Goal: Transaction & Acquisition: Obtain resource

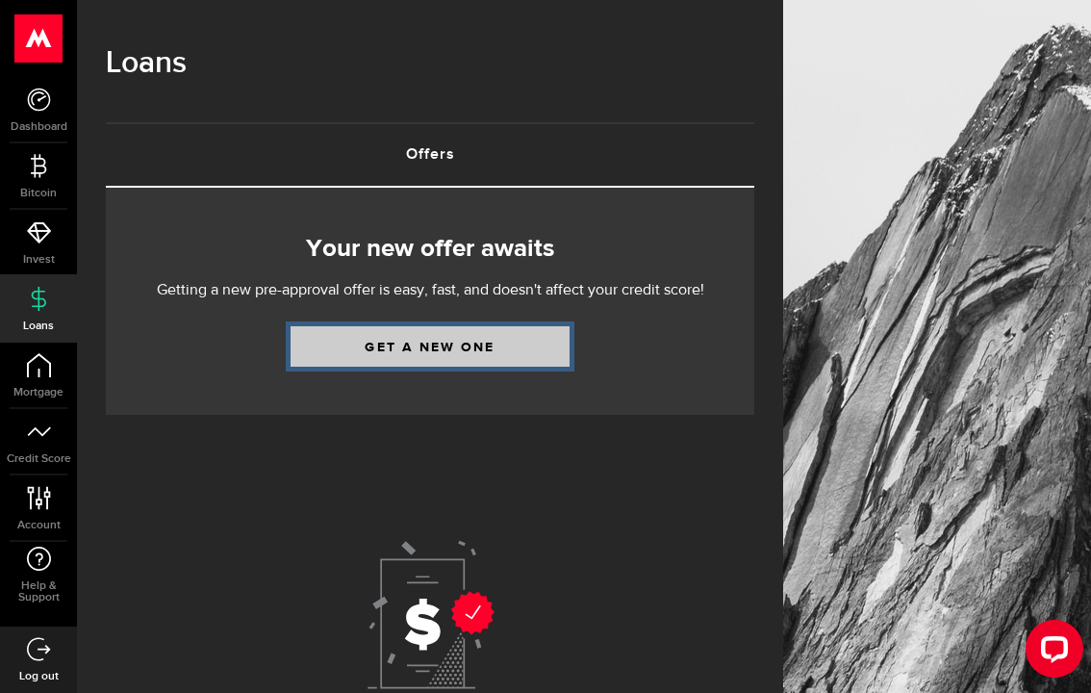
click at [460, 343] on link "Get a new one" at bounding box center [430, 346] width 279 height 40
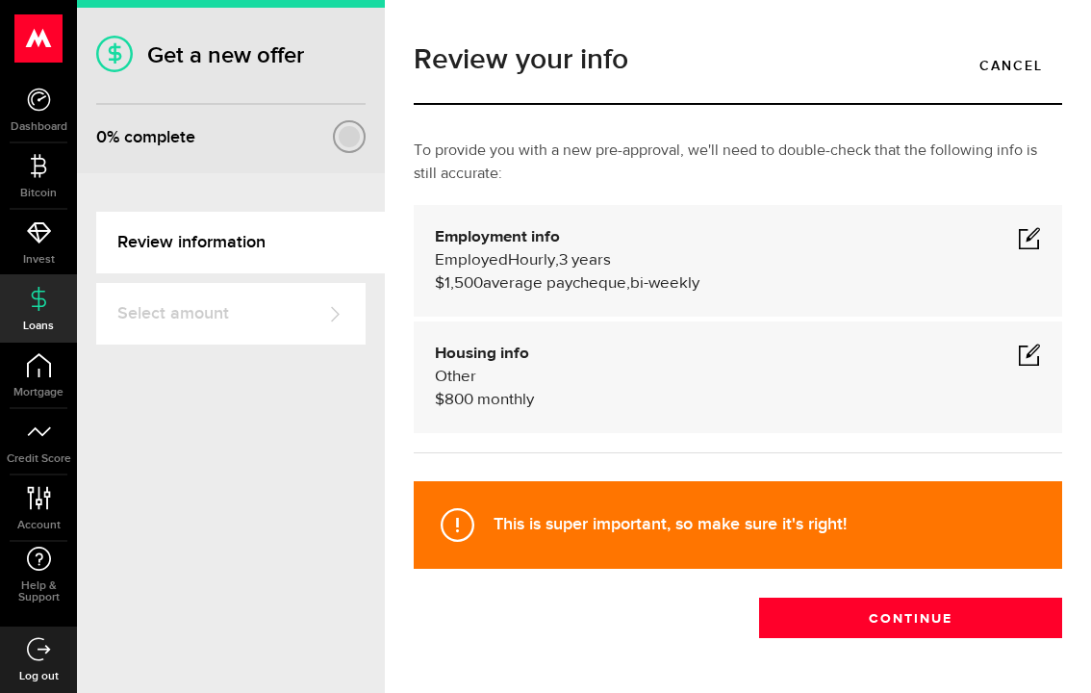
click at [1034, 226] on span at bounding box center [1029, 237] width 23 height 23
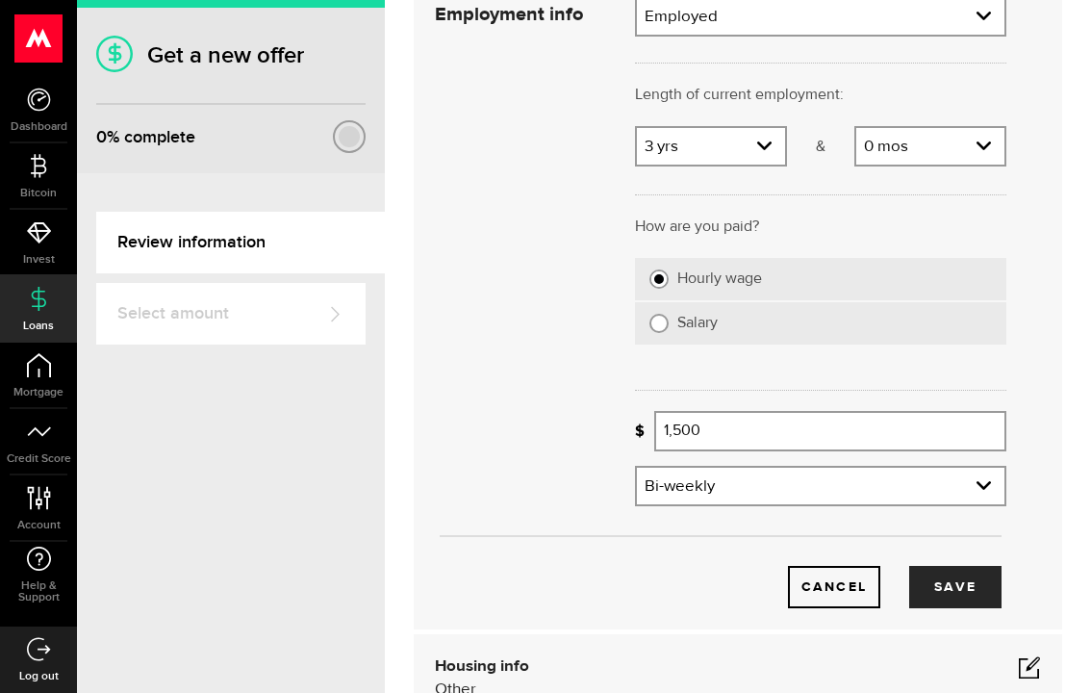
scroll to position [232, 0]
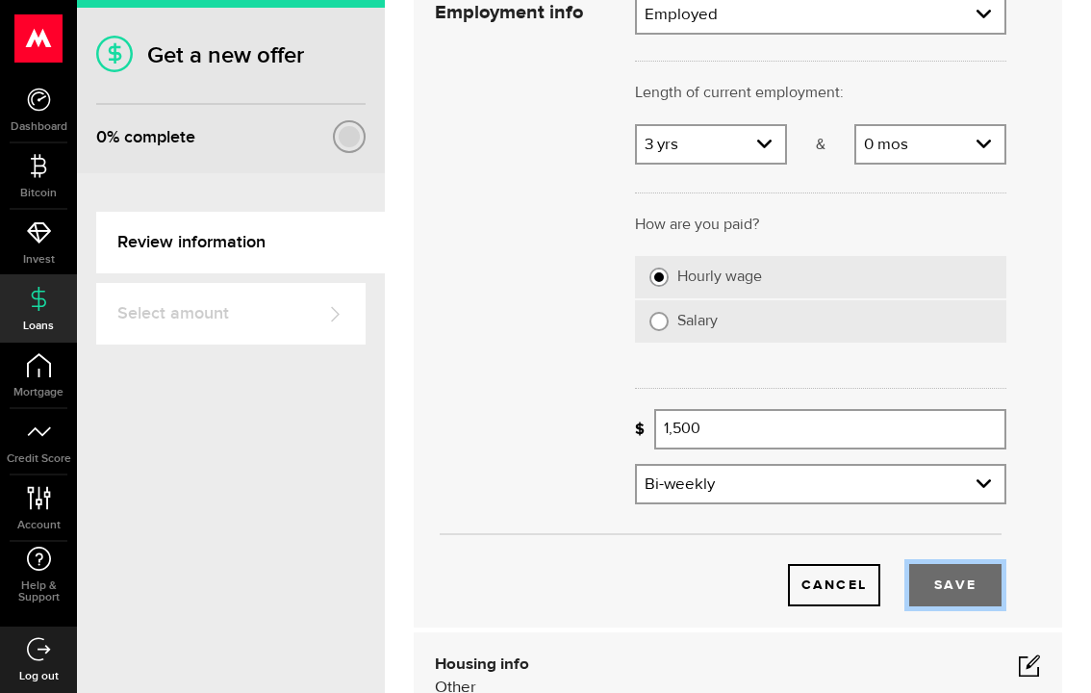
click at [953, 564] on button "Save" at bounding box center [955, 585] width 92 height 42
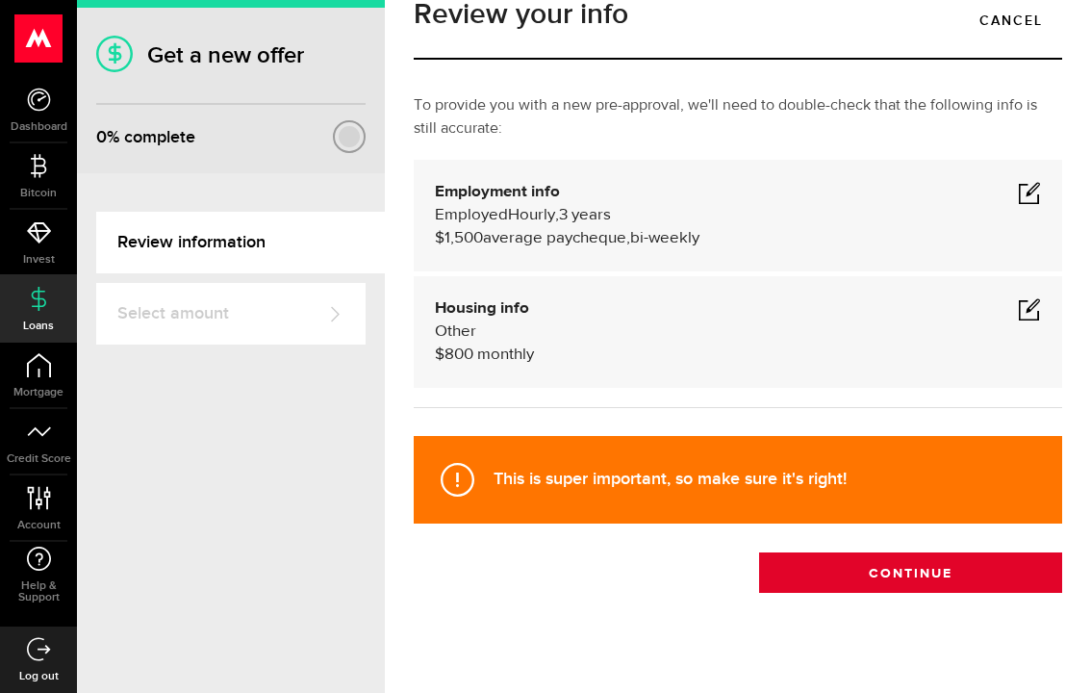
scroll to position [35, 0]
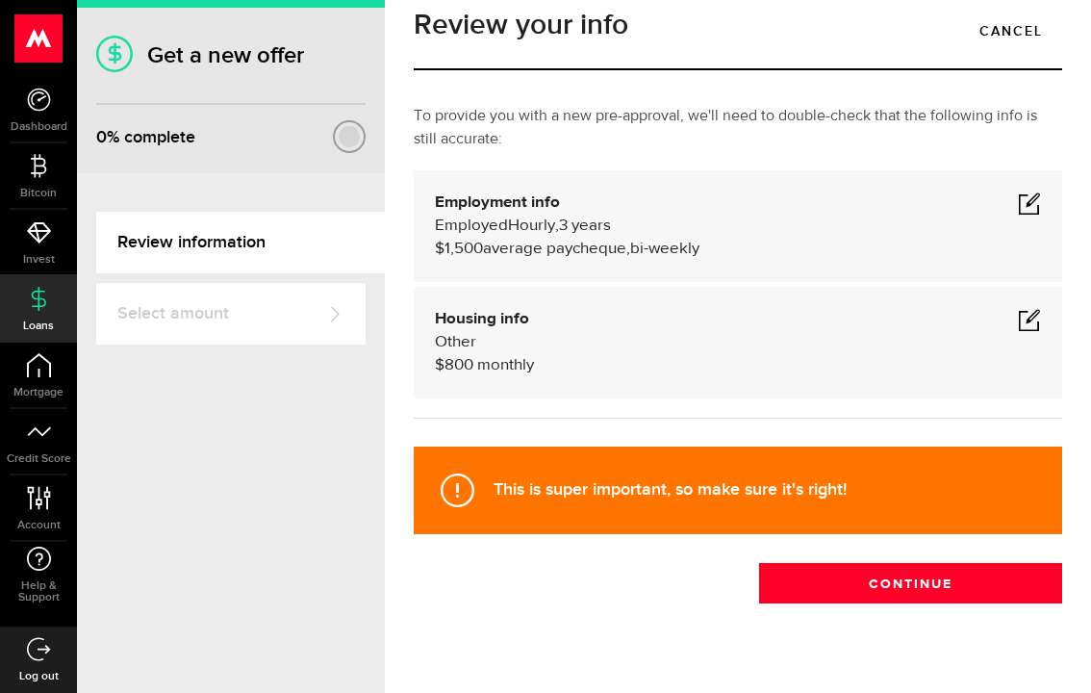
click at [1030, 308] on span at bounding box center [1029, 319] width 23 height 23
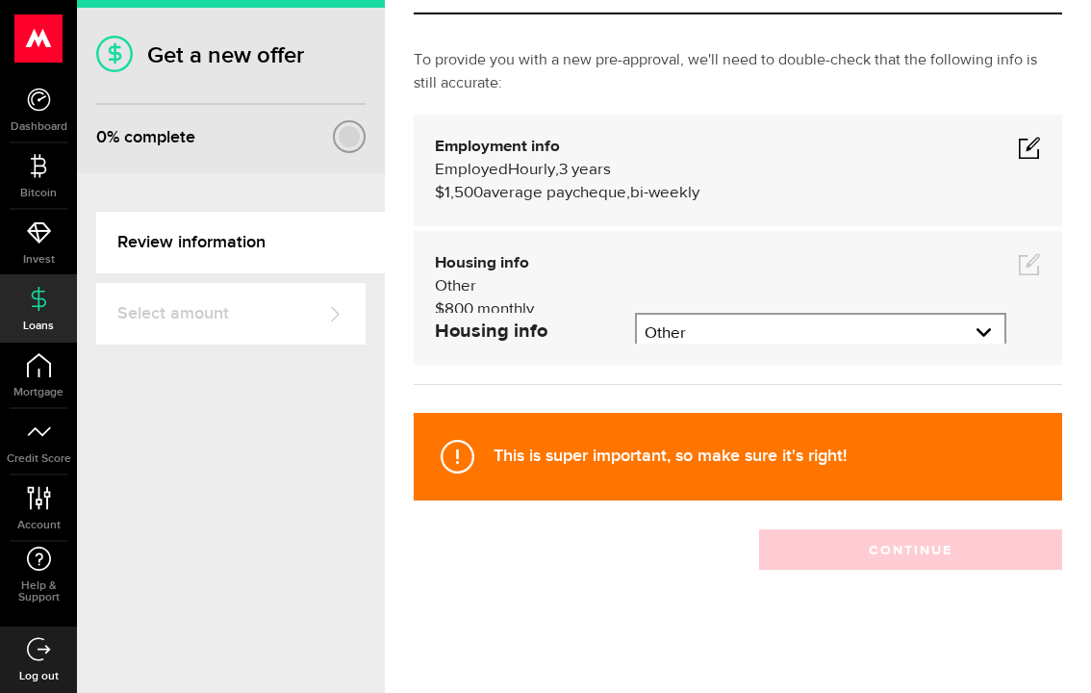
scroll to position [170, 0]
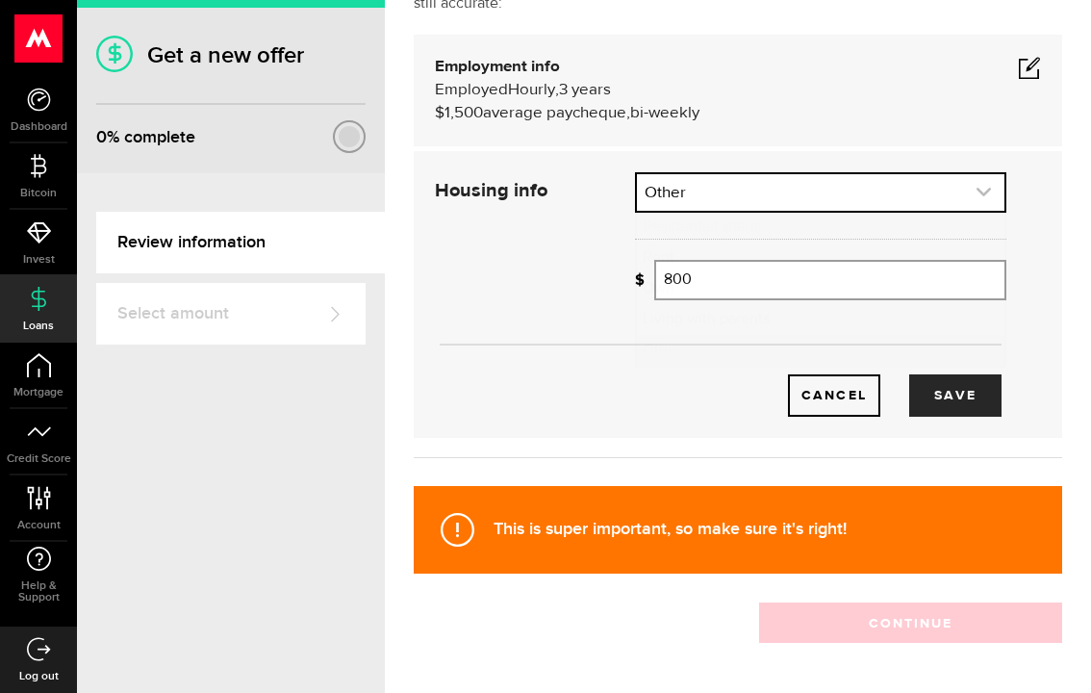
click at [819, 174] on link "expand select" at bounding box center [821, 192] width 368 height 37
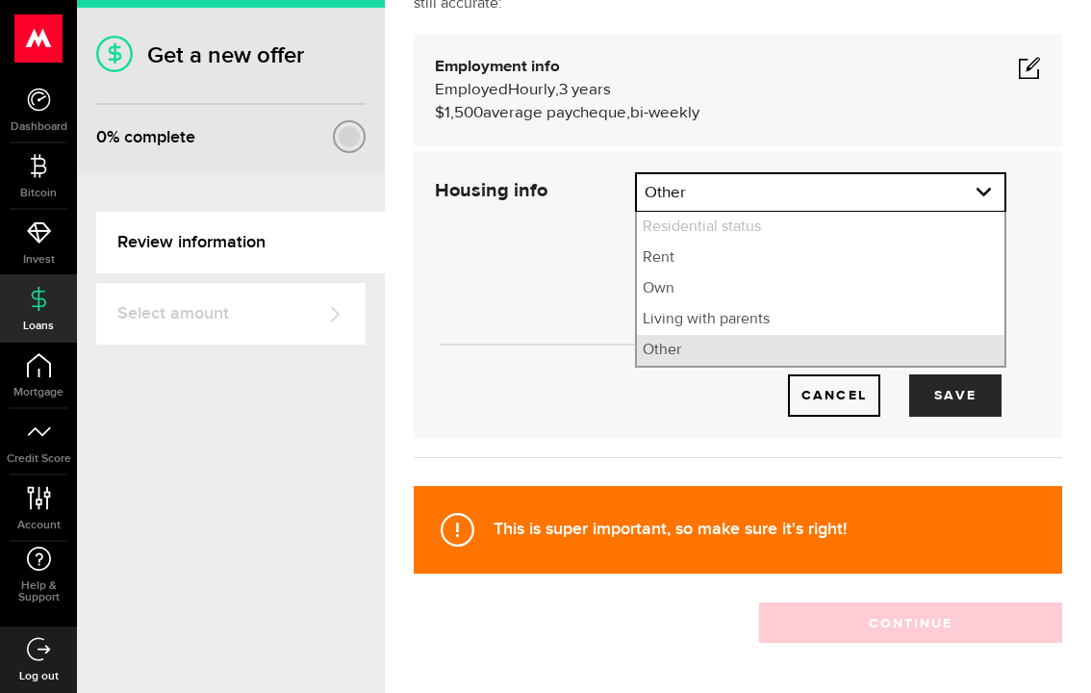
click at [725, 335] on li "Other" at bounding box center [821, 350] width 368 height 31
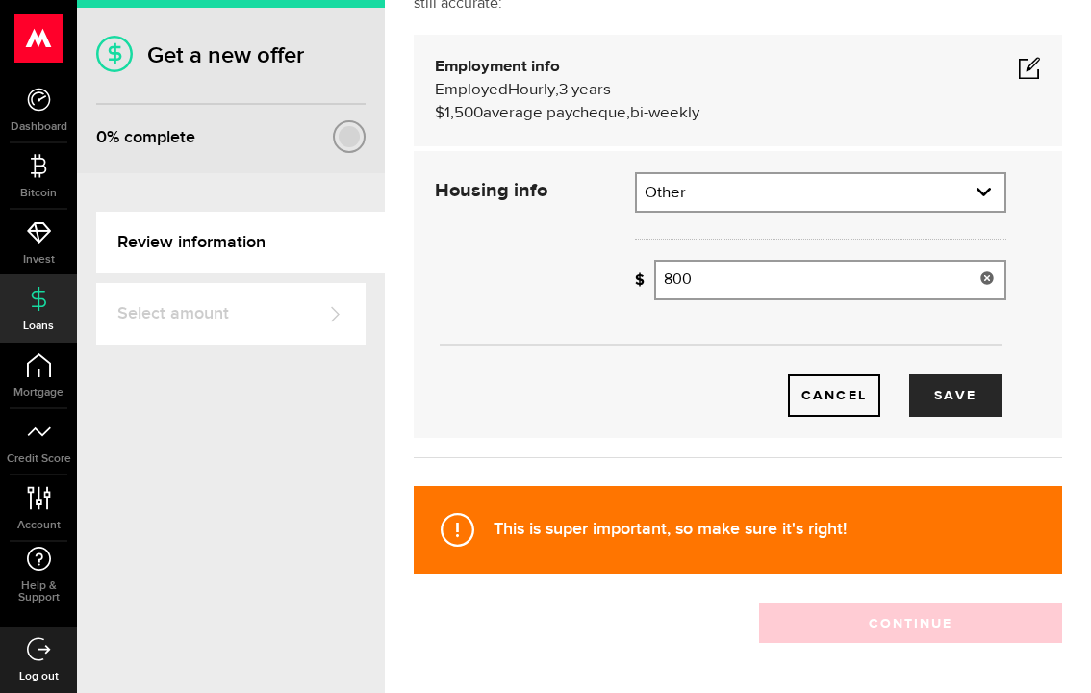
click at [754, 260] on input "800" at bounding box center [830, 280] width 352 height 40
type input "1"
type input "950"
click at [966, 374] on button "Save" at bounding box center [955, 395] width 92 height 42
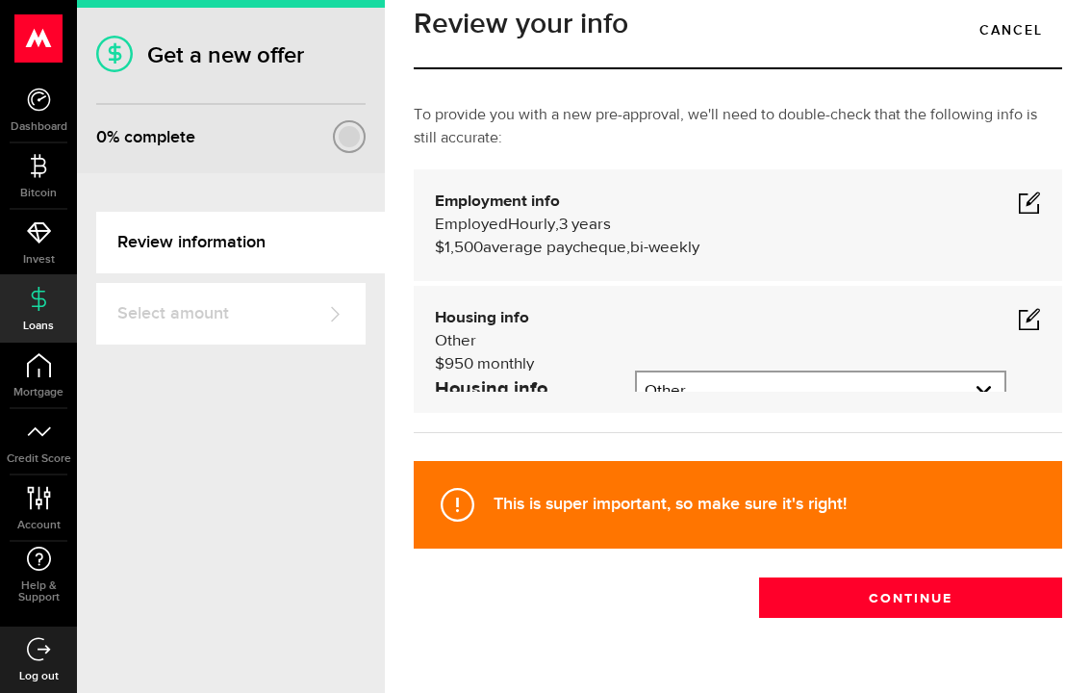
scroll to position [35, 0]
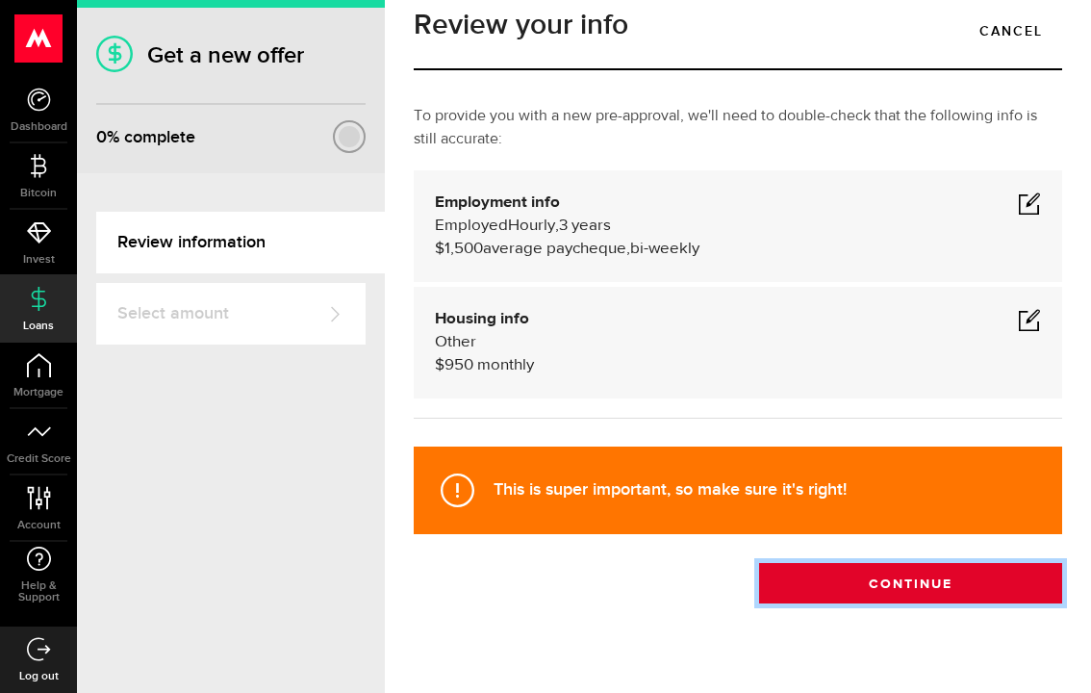
click at [927, 563] on button "Continue" at bounding box center [910, 583] width 303 height 40
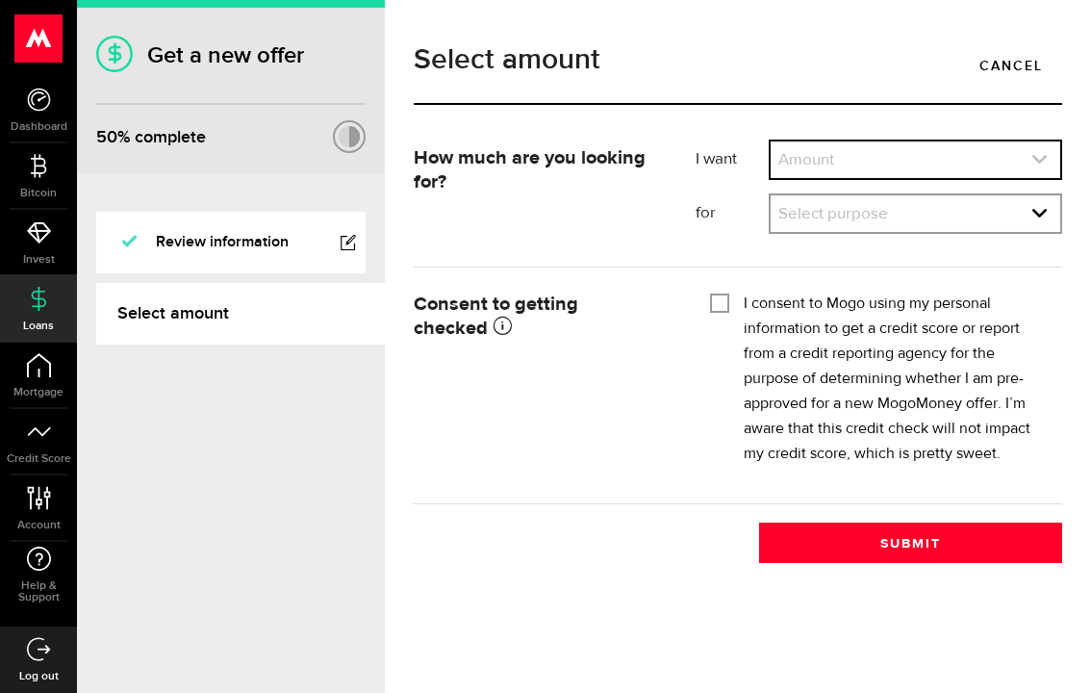
click at [848, 156] on link "expand select" at bounding box center [916, 159] width 290 height 37
click at [854, 166] on link "expand select" at bounding box center [916, 159] width 290 height 37
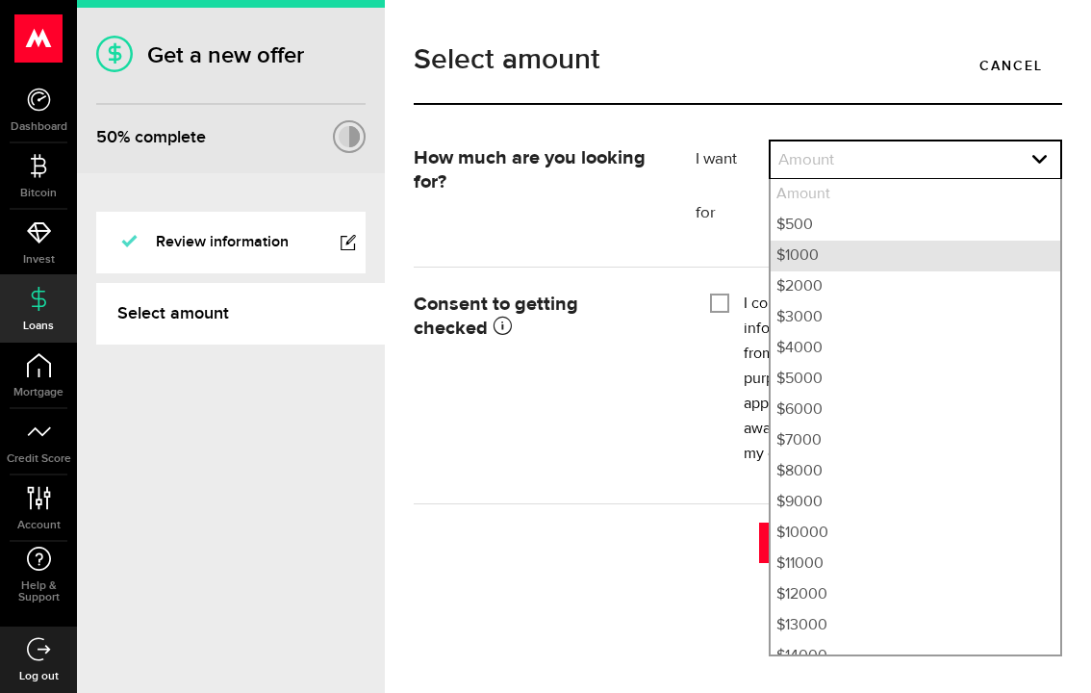
click at [836, 245] on li "$1000" at bounding box center [916, 256] width 290 height 31
select select "1000"
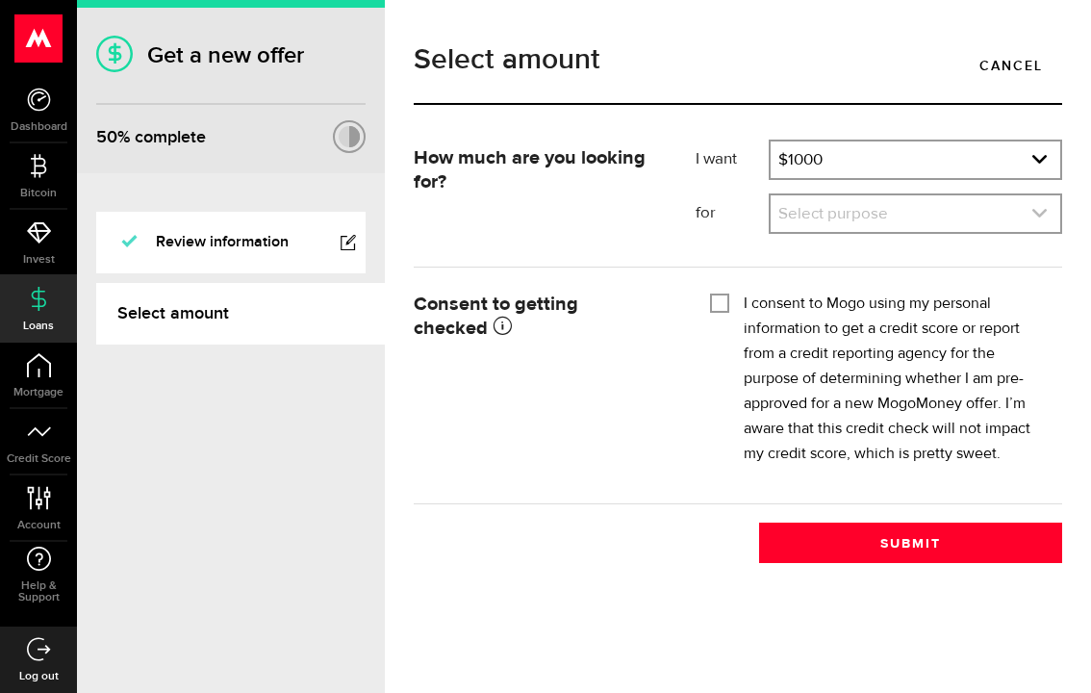
click at [840, 207] on link "expand select" at bounding box center [916, 213] width 290 height 37
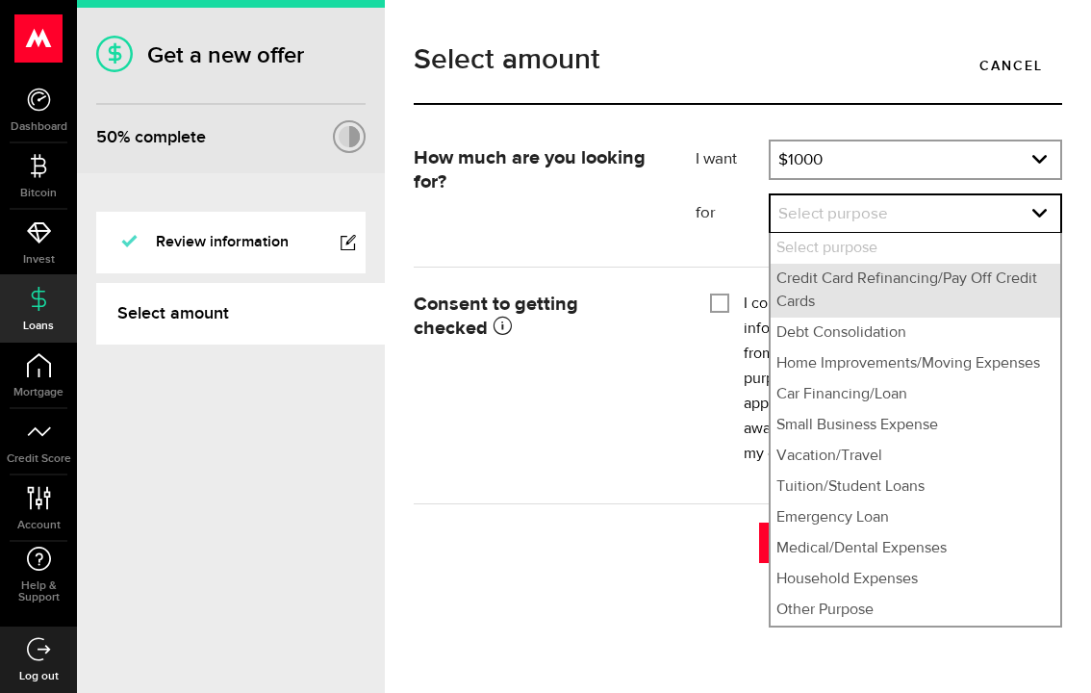
click at [881, 286] on li "Credit Card Refinancing/Pay Off Credit Cards" at bounding box center [916, 291] width 290 height 54
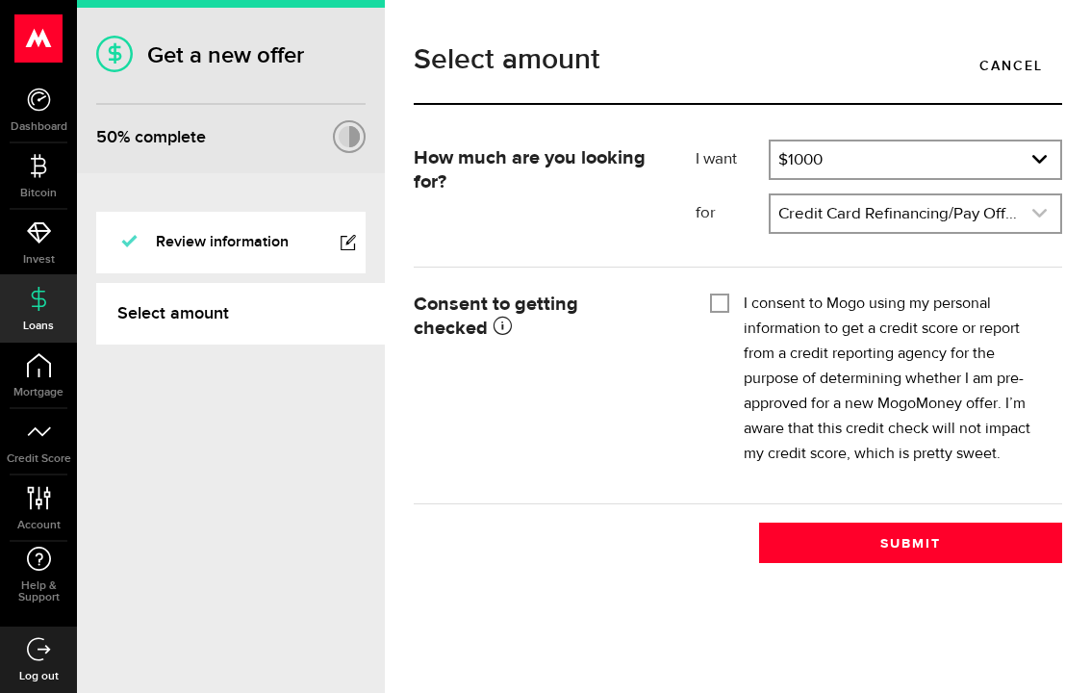
click at [868, 213] on link "expand select" at bounding box center [916, 213] width 290 height 37
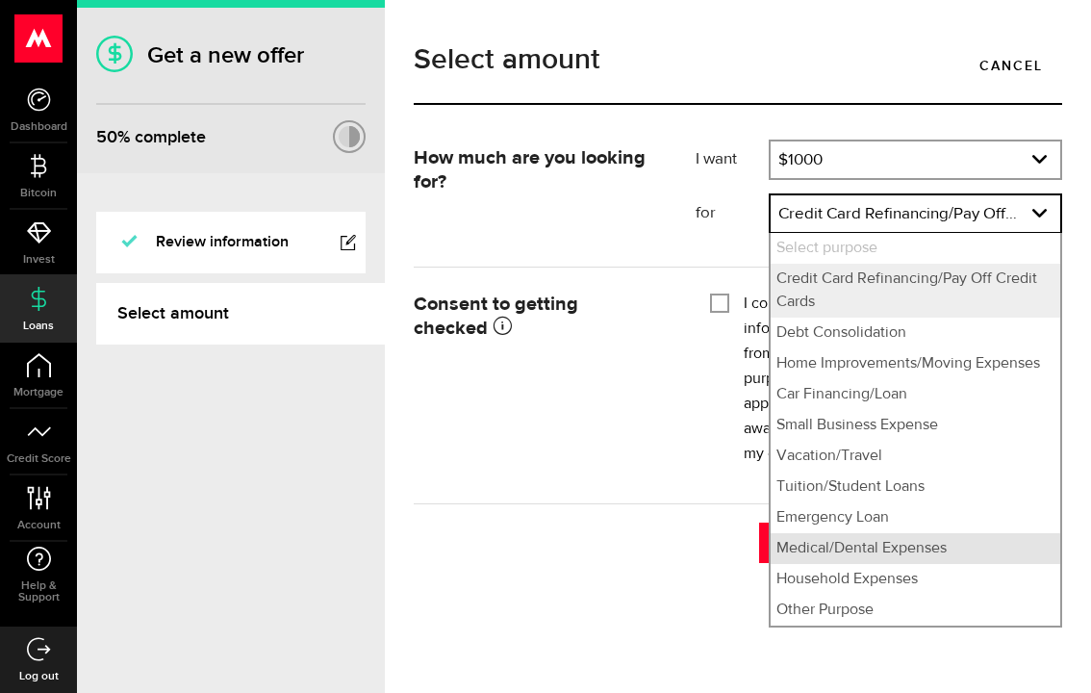
click at [908, 550] on li "Medical/Dental Expenses" at bounding box center [916, 548] width 290 height 31
select select "Medical/Dental Expenses"
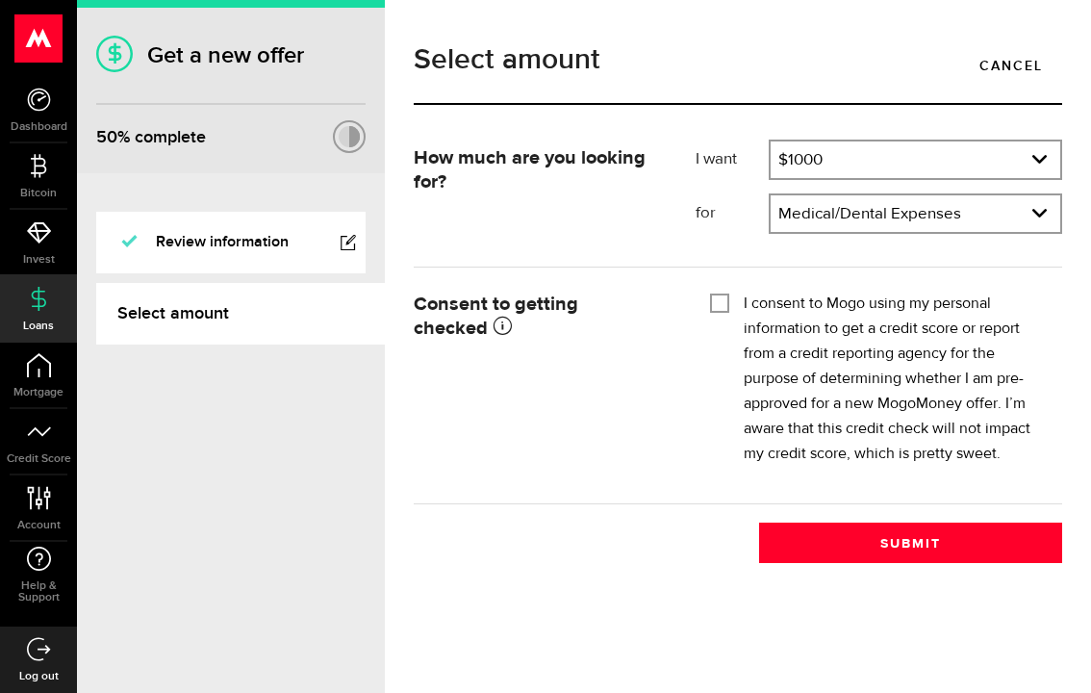
click at [716, 292] on input "I consent to Mogo using my personal information to get a credit score or report…" at bounding box center [719, 301] width 19 height 19
checkbox input "true"
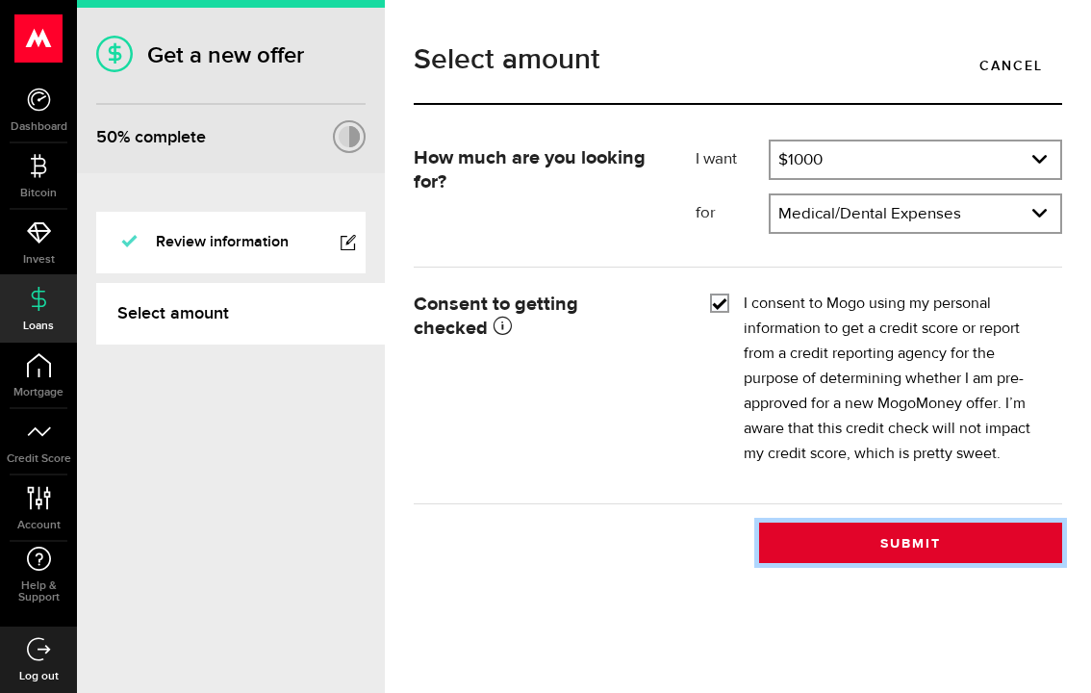
click at [897, 535] on button "Submit" at bounding box center [910, 543] width 303 height 40
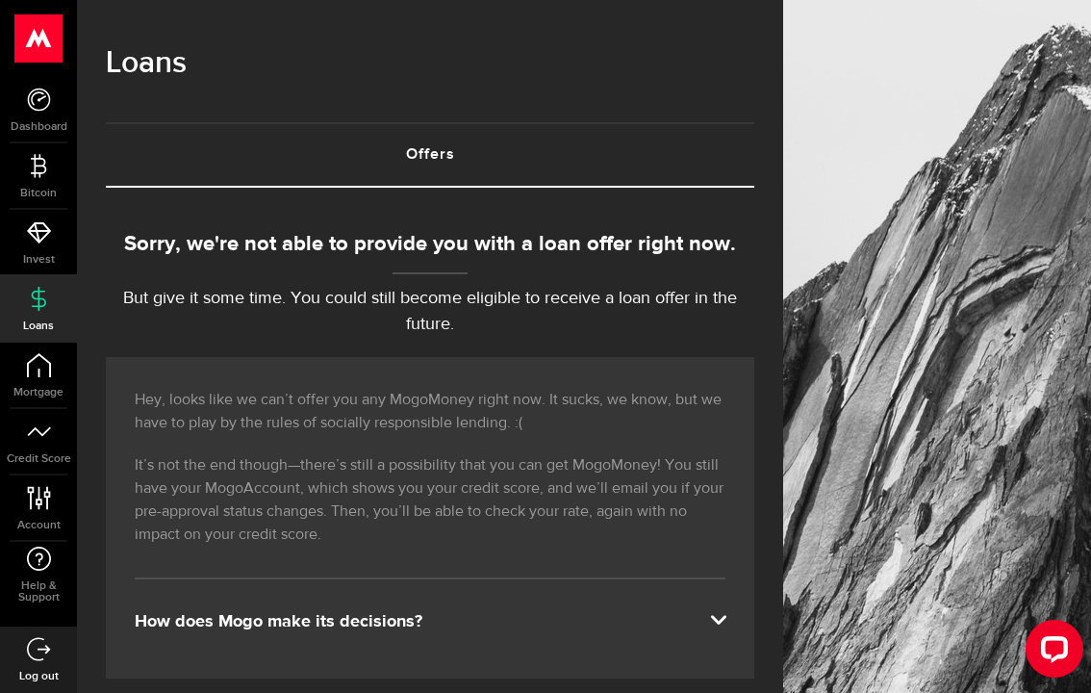
click at [523, 610] on div "How does Mogo make its decisions?" at bounding box center [430, 621] width 591 height 23
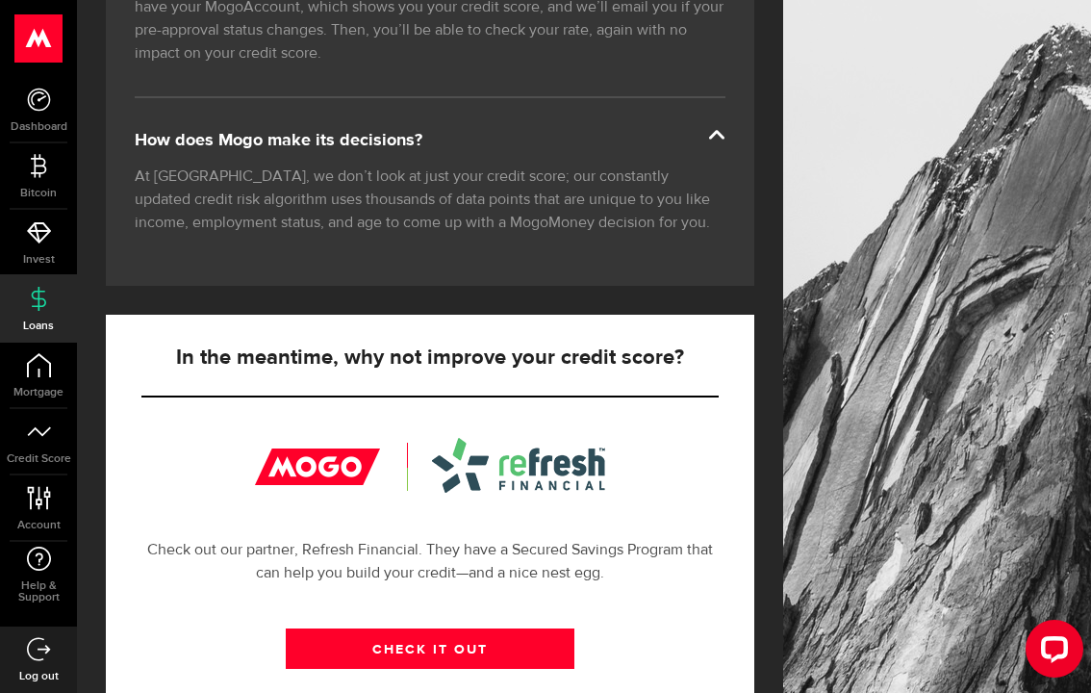
scroll to position [484, 0]
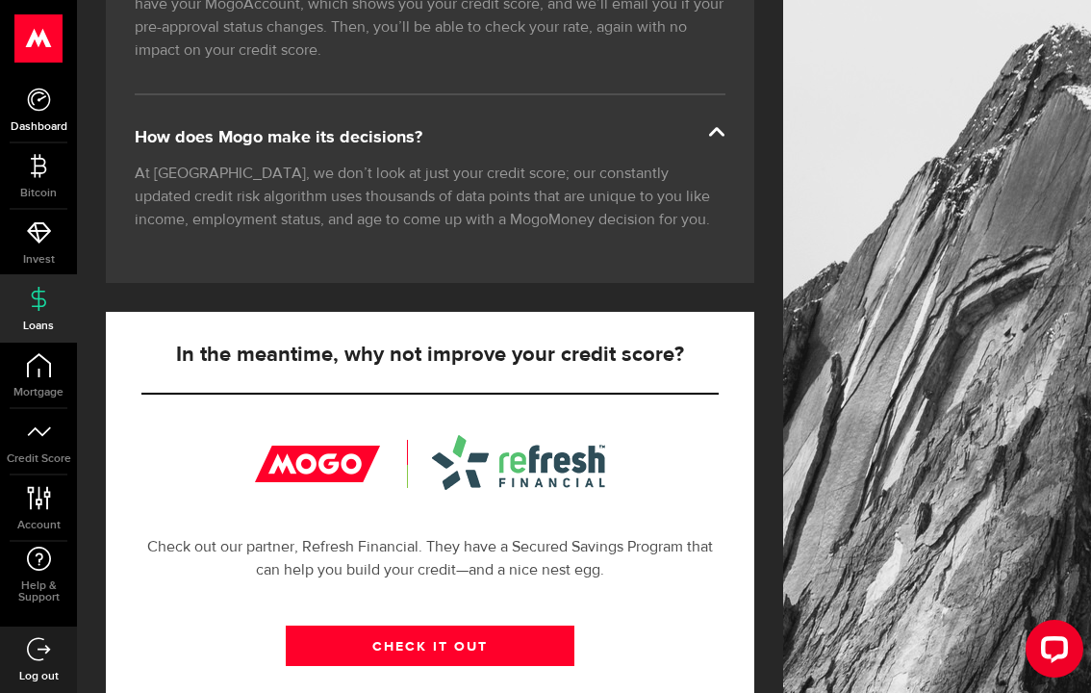
click at [43, 105] on icon at bounding box center [39, 100] width 24 height 24
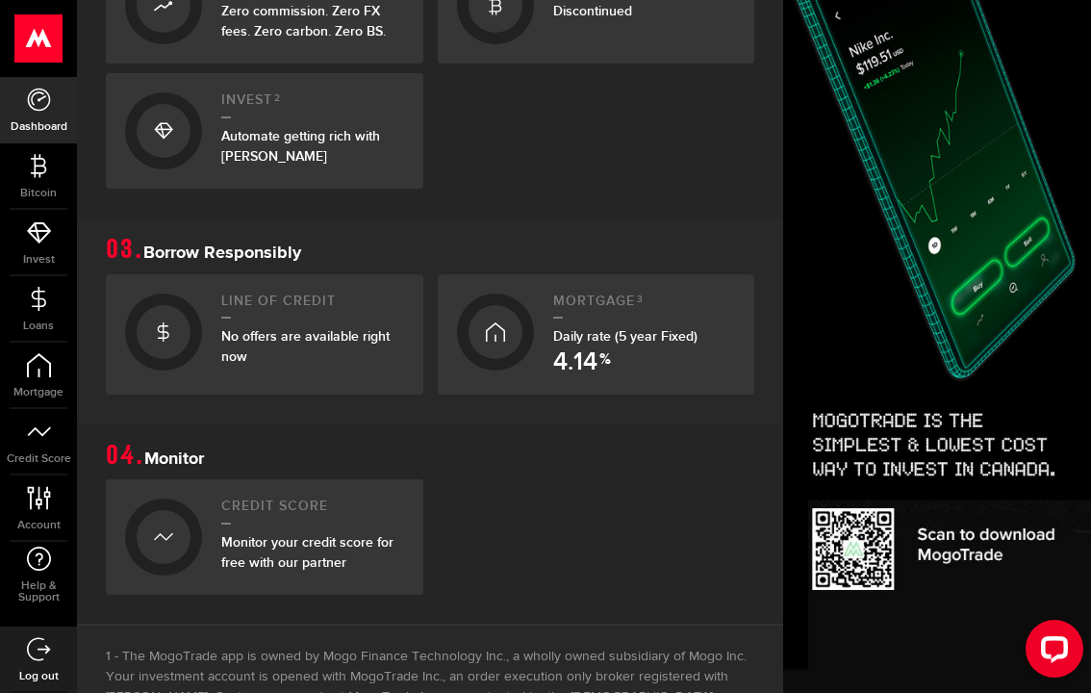
scroll to position [754, 0]
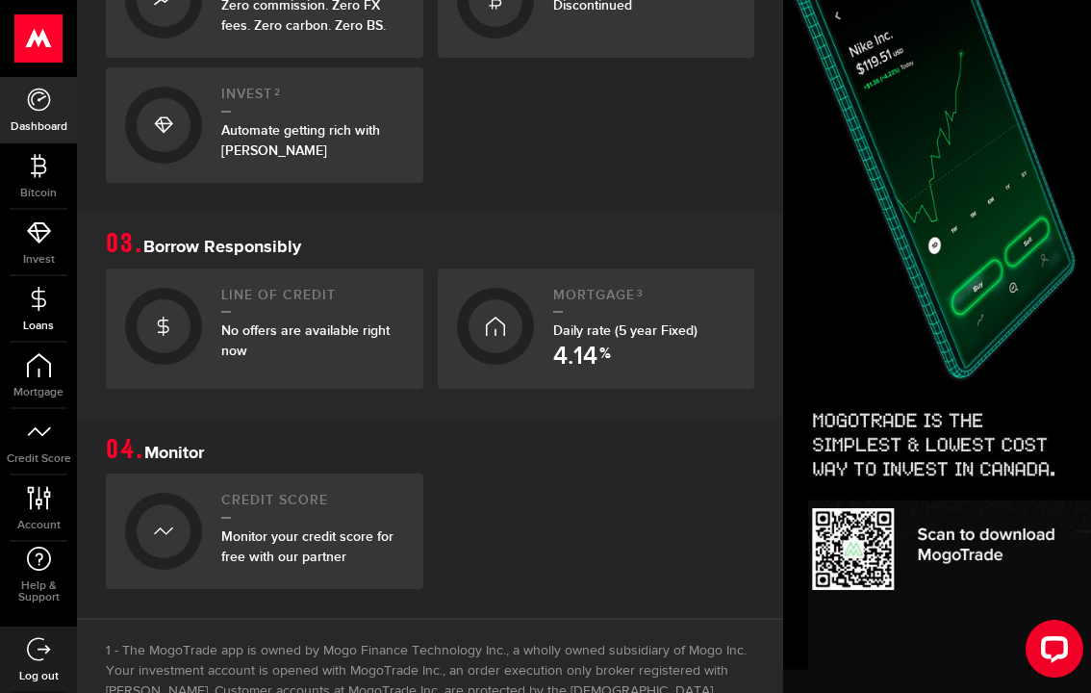
click at [37, 308] on icon at bounding box center [39, 299] width 24 height 24
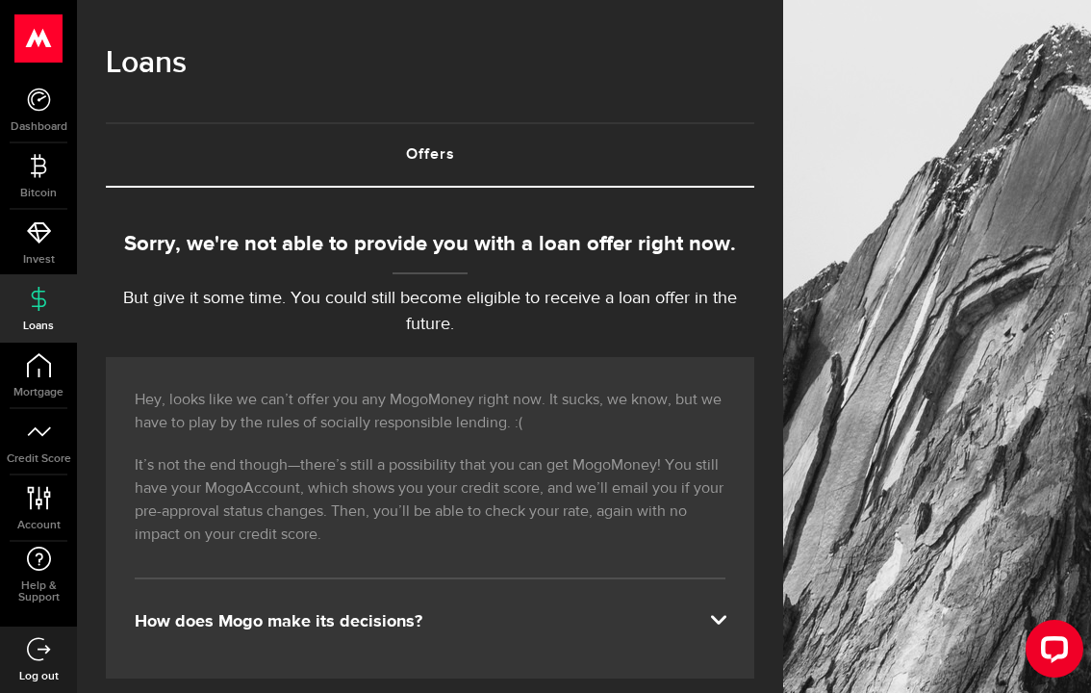
click at [422, 148] on link "Offers (requires attention)" at bounding box center [430, 155] width 649 height 62
click at [622, 610] on div "How does Mogo make its decisions?" at bounding box center [430, 621] width 591 height 23
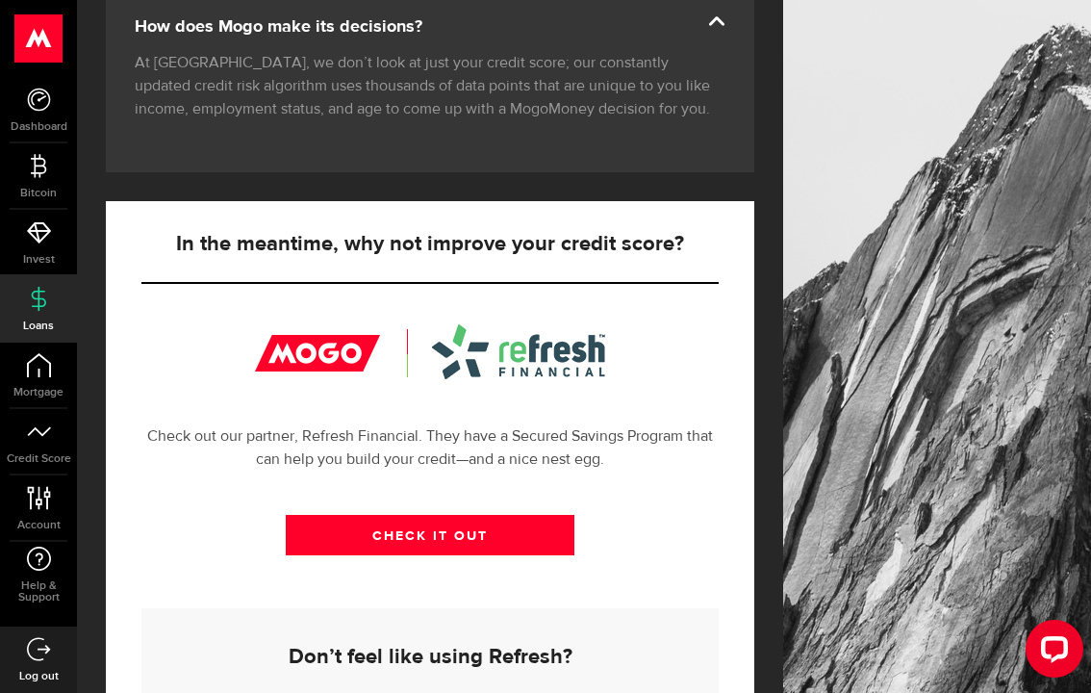
scroll to position [709, 0]
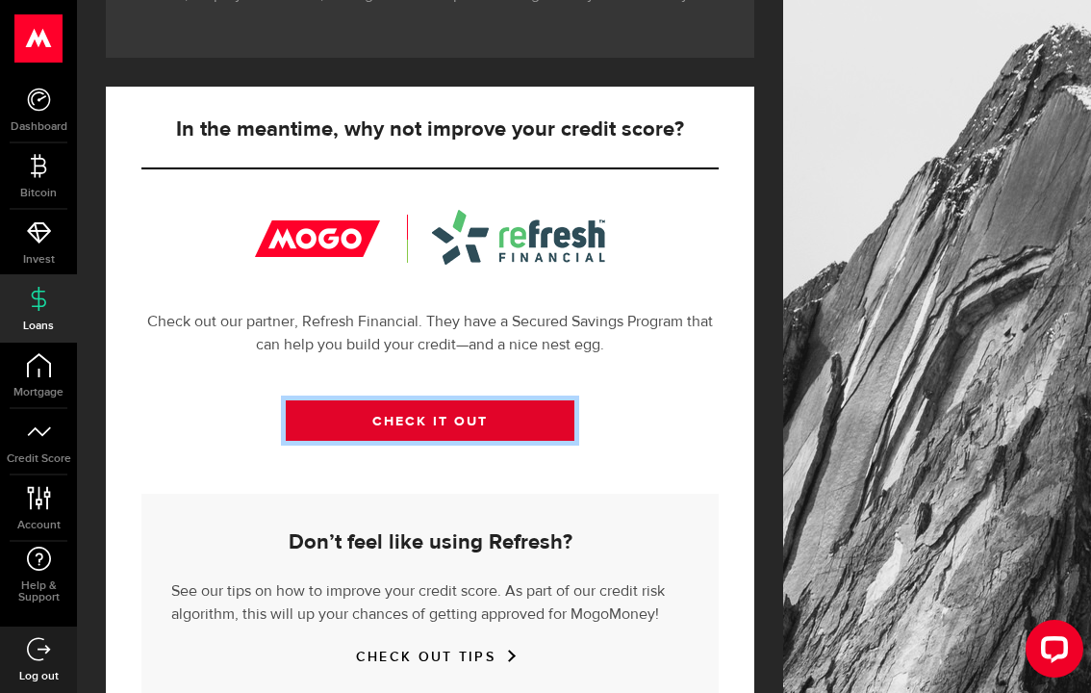
click at [444, 400] on link "CHECK IT OUT" at bounding box center [430, 420] width 289 height 40
